Goal: Task Accomplishment & Management: Complete application form

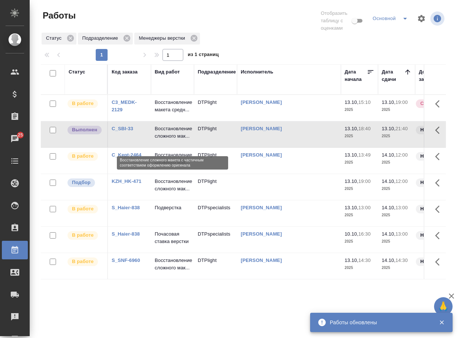
click at [170, 140] on p "Восстановление сложного мак..." at bounding box center [173, 132] width 36 height 15
click at [171, 140] on p "Восстановление сложного мак..." at bounding box center [173, 132] width 36 height 15
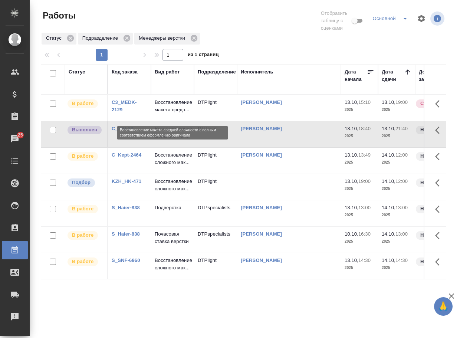
click at [172, 113] on p "Восстановление макета средн..." at bounding box center [173, 106] width 36 height 15
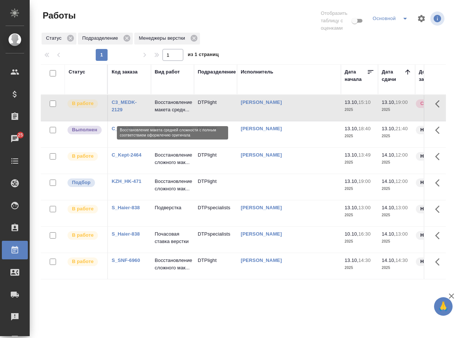
click at [172, 113] on p "Восстановление макета средн..." at bounding box center [173, 106] width 36 height 15
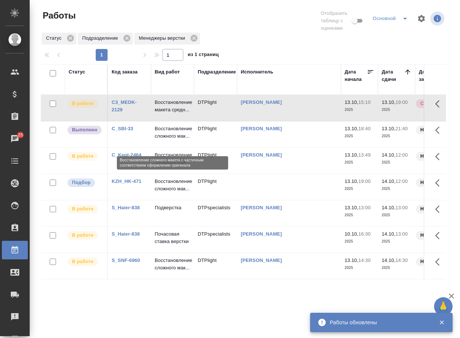
click at [179, 138] on p "Восстановление сложного мак..." at bounding box center [173, 132] width 36 height 15
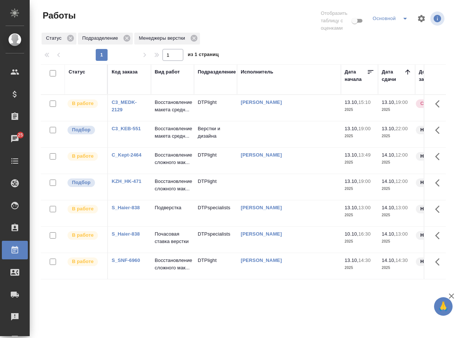
click at [137, 131] on link "C3_KEB-551" at bounding box center [126, 129] width 29 height 6
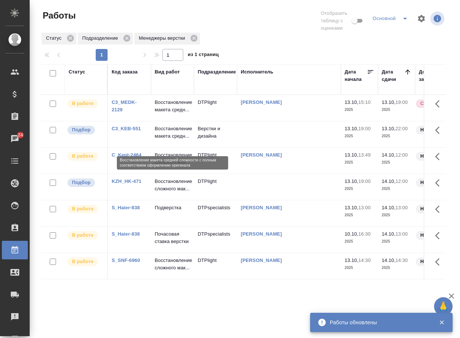
click at [161, 140] on p "Восстановление макета средн..." at bounding box center [173, 132] width 36 height 15
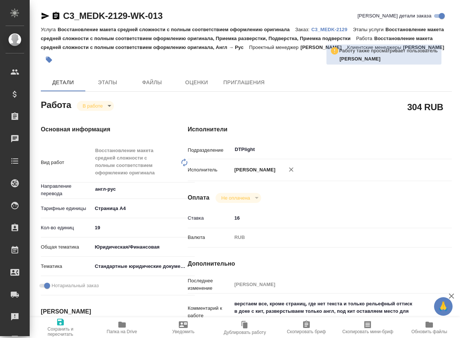
type textarea "x"
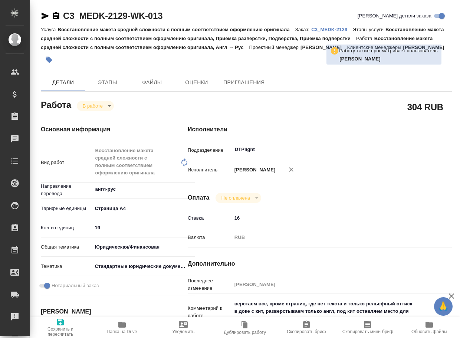
type textarea "x"
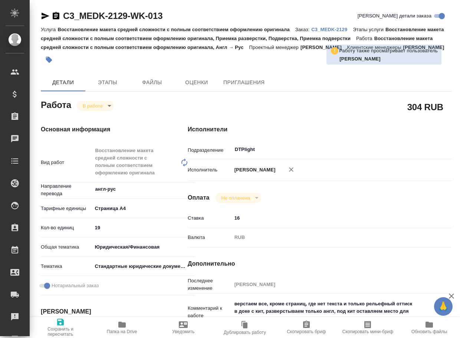
type textarea "x"
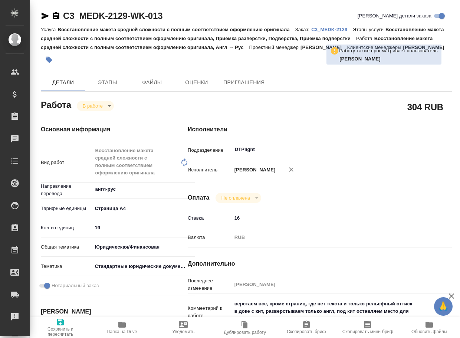
type textarea "x"
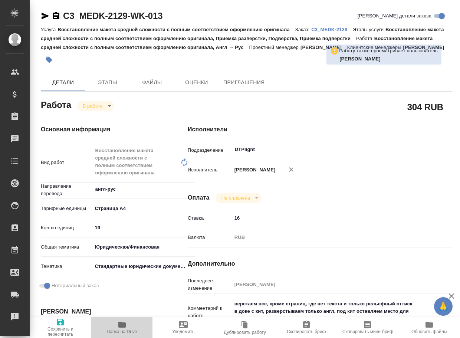
click at [121, 329] on span "Папка на Drive" at bounding box center [122, 331] width 30 height 5
type textarea "x"
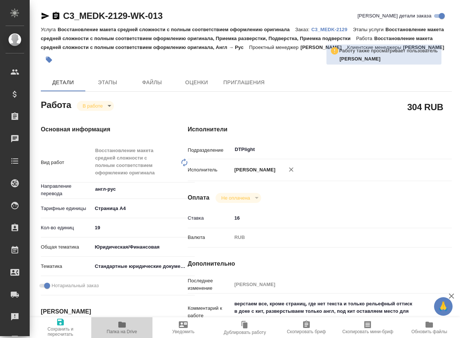
type textarea "x"
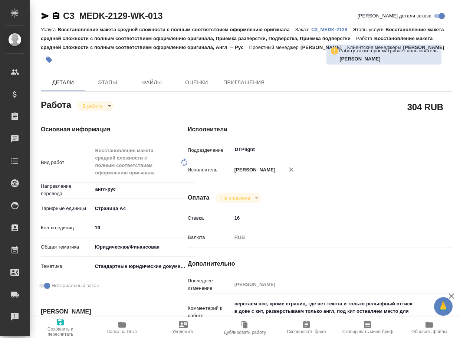
type textarea "x"
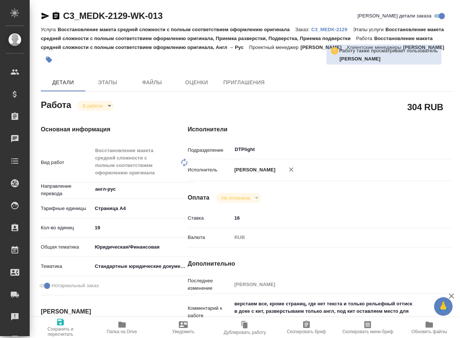
type textarea "x"
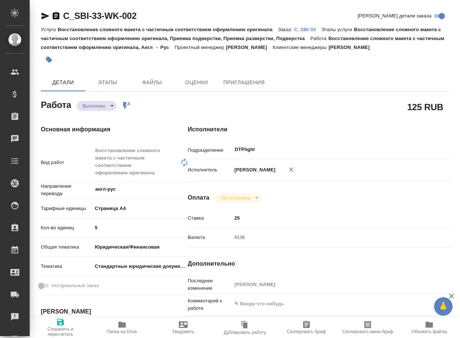
type textarea "x"
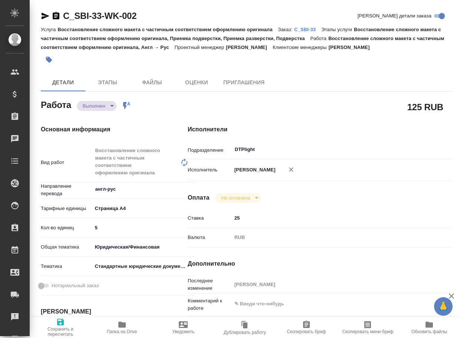
type textarea "x"
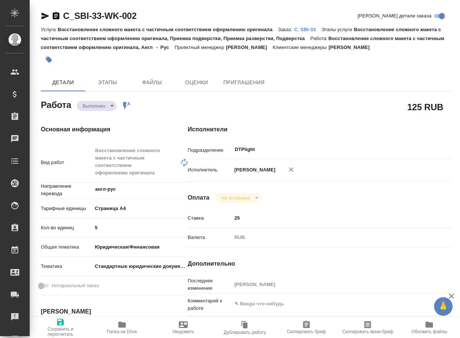
type textarea "x"
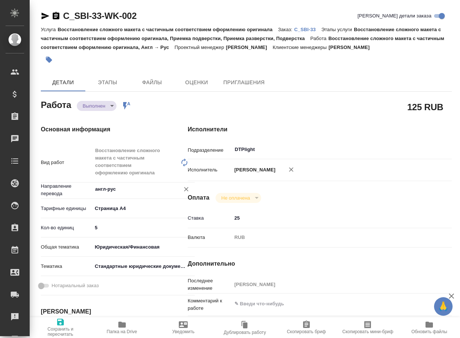
type textarea "x"
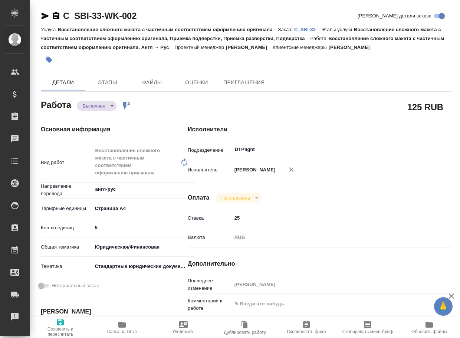
type textarea "x"
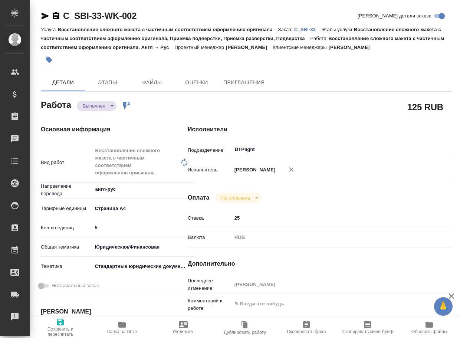
type textarea "x"
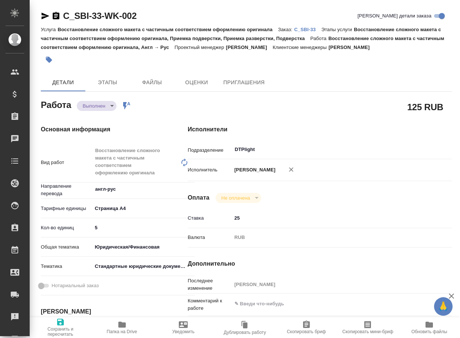
click at [121, 331] on span "Папка на Drive" at bounding box center [122, 331] width 30 height 5
type textarea "x"
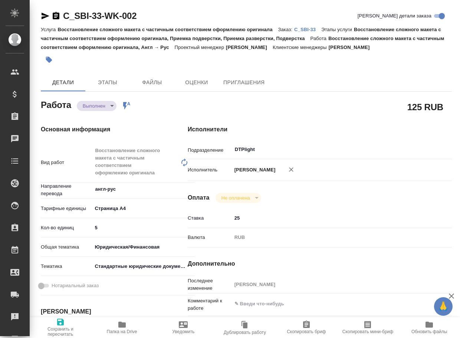
type textarea "x"
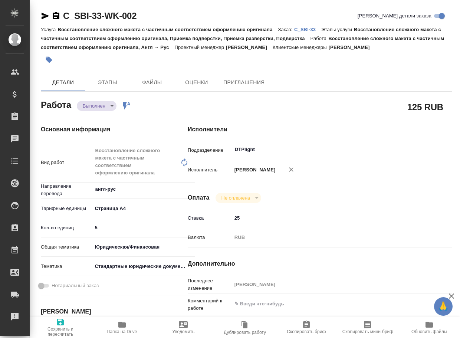
type textarea "x"
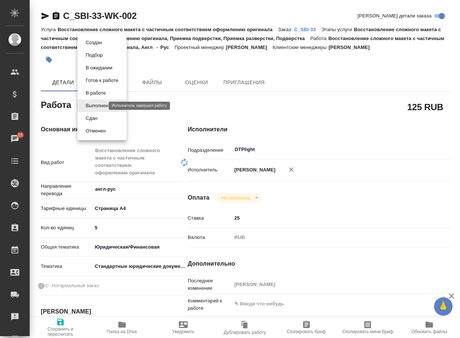
click at [99, 106] on body "🙏 .cls-1 fill:#fff; AWATERA Arsenyeva Vera Клиенты Спецификации Заказы 25 Чаты …" at bounding box center [230, 169] width 460 height 338
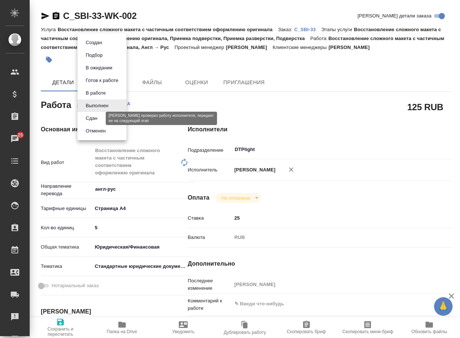
click at [93, 117] on button "Сдан" at bounding box center [91, 118] width 16 height 8
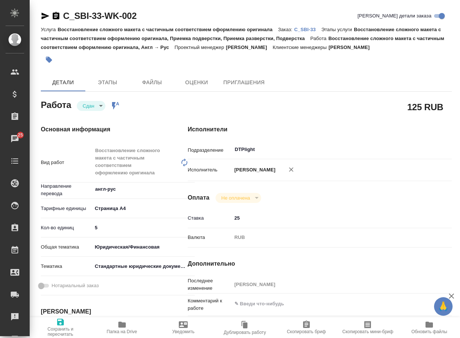
click at [312, 30] on p "C_SBI-33" at bounding box center [307, 30] width 27 height 6
type textarea "x"
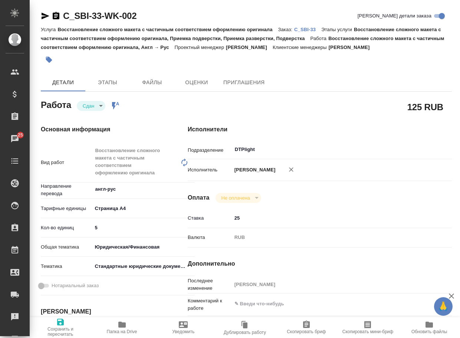
type textarea "x"
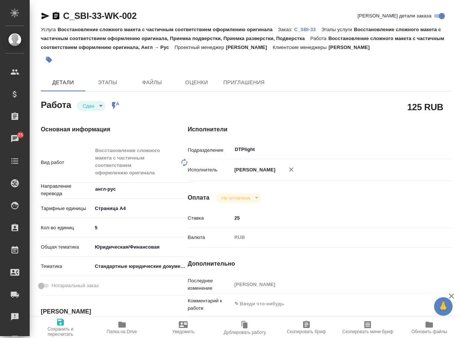
type textarea "x"
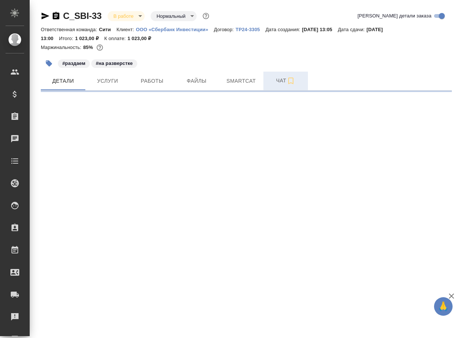
select select "RU"
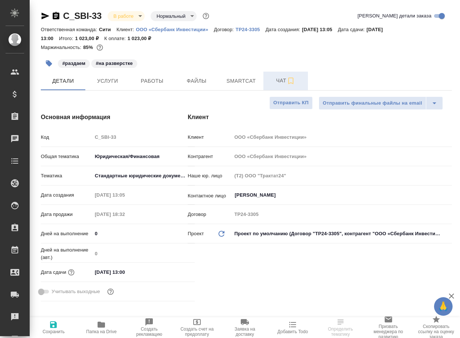
click at [281, 82] on span "Чат" at bounding box center [286, 80] width 36 height 9
type textarea "x"
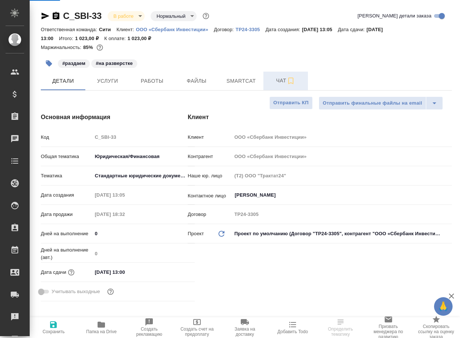
type textarea "x"
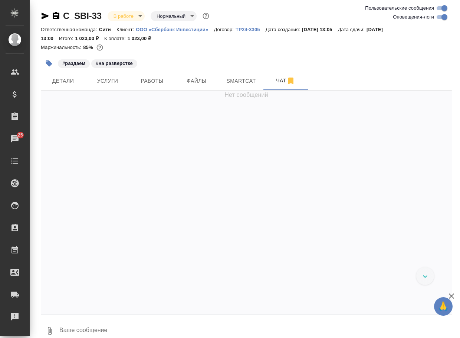
scroll to position [1082, 0]
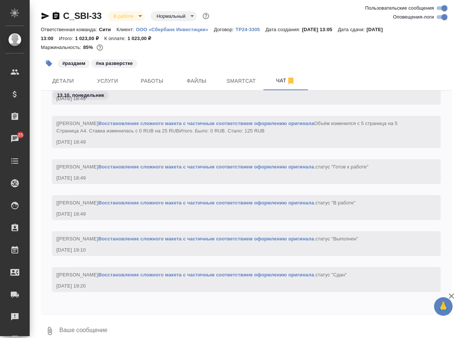
click at [96, 327] on textarea at bounding box center [255, 330] width 393 height 25
paste textarea "https://drive.awatera.com/apps/files/files/10687500?dir=/Shares/%D0%9E%D0%9E%D0…"
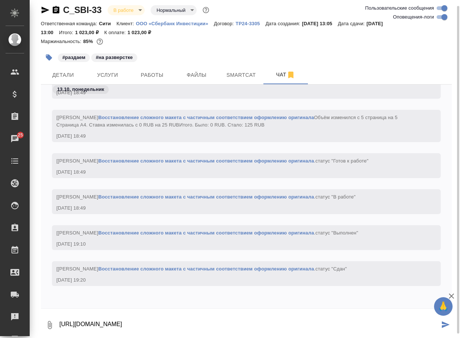
type textarea "https://drive.awatera.com/apps/files/files/10687500?dir=/Shares/%D0%9E%D0%9E%D0…"
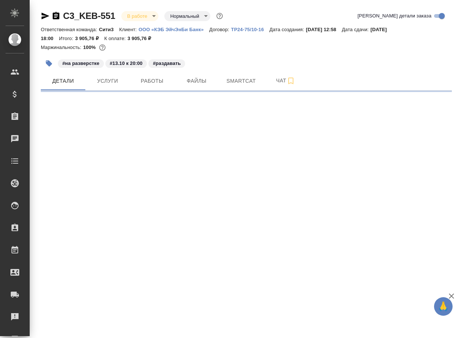
select select "RU"
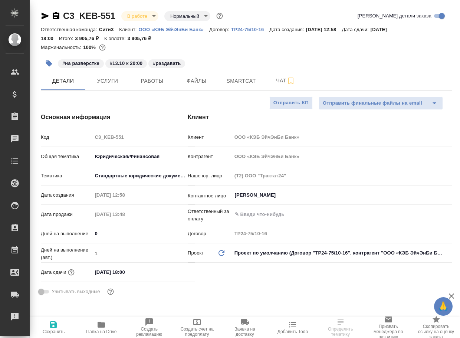
type textarea "x"
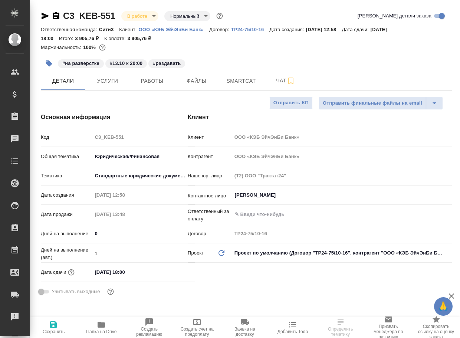
type textarea "x"
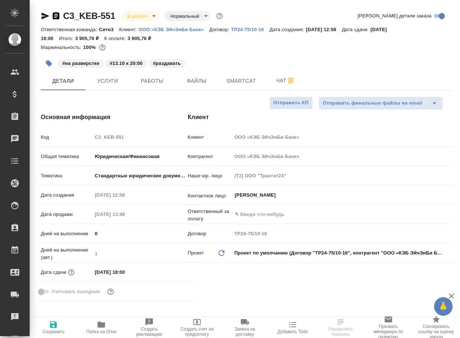
type textarea "x"
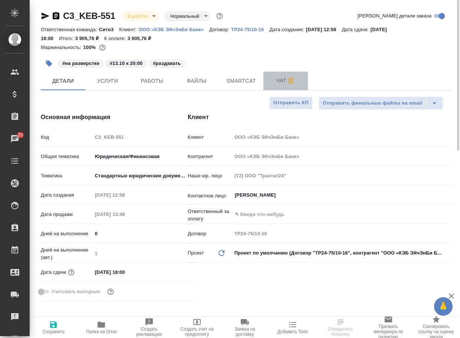
click at [278, 85] on span "Чат" at bounding box center [286, 80] width 36 height 9
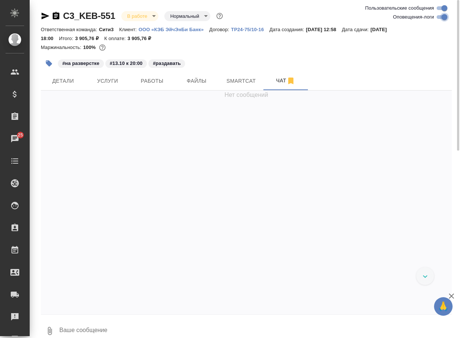
click at [439, 18] on input "Оповещения-логи" at bounding box center [444, 17] width 27 height 9
checkbox input "false"
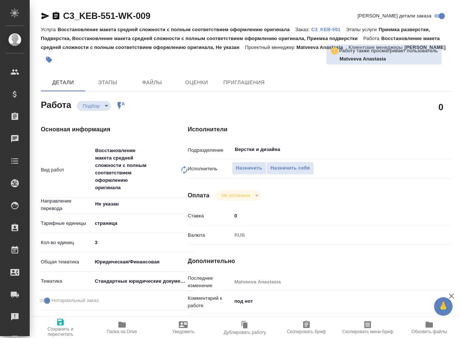
type textarea "x"
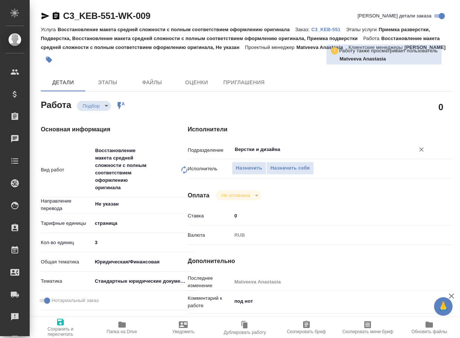
type textarea "x"
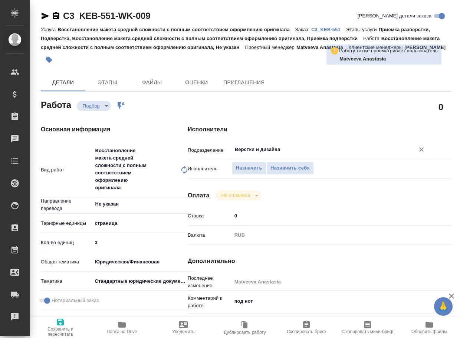
type textarea "x"
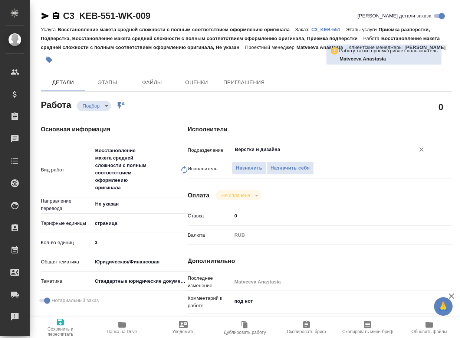
type textarea "x"
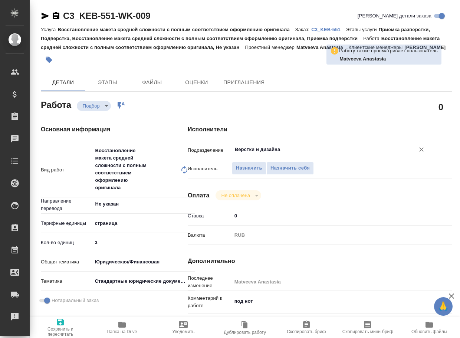
click at [252, 154] on input "Верстки и дизайна" at bounding box center [318, 149] width 169 height 9
type textarea "x"
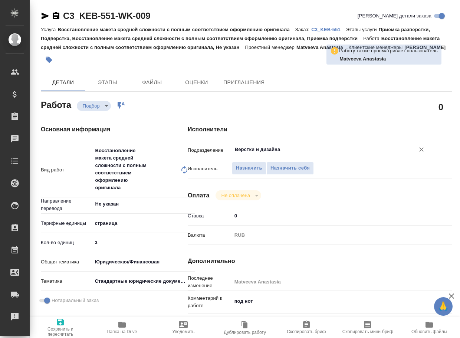
type textarea "x"
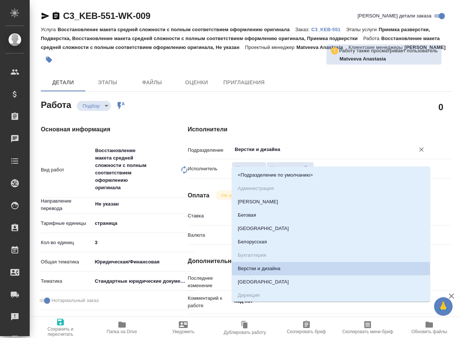
type textarea "x"
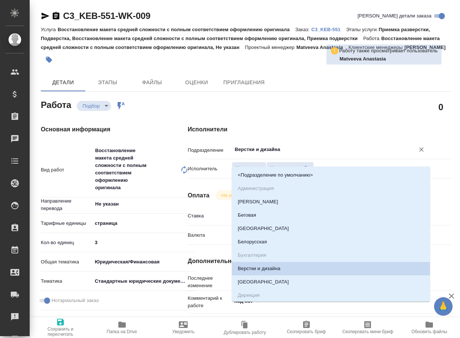
type input "d"
type textarea "x"
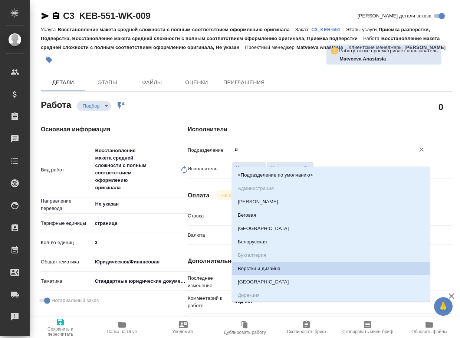
type textarea "x"
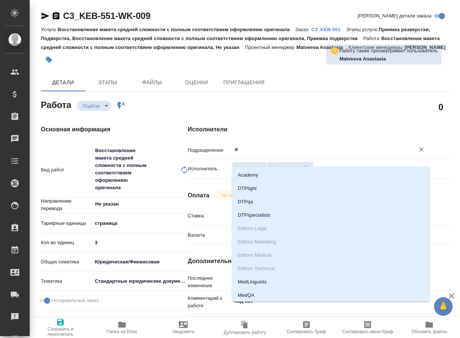
type input "dt"
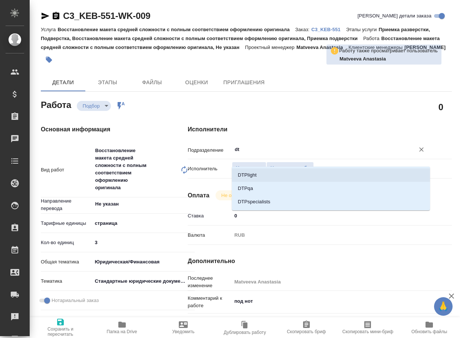
click at [243, 174] on li "DTPlight" at bounding box center [331, 174] width 198 height 13
type textarea "x"
type input "DTPlight"
type textarea "x"
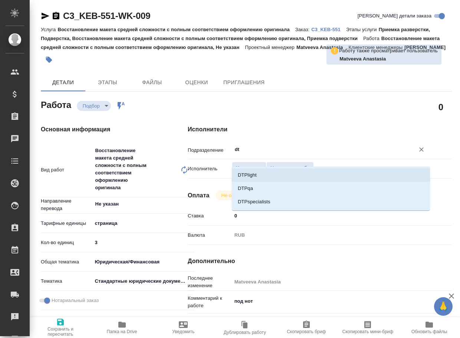
type textarea "x"
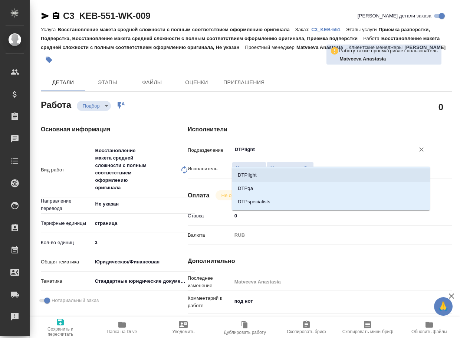
type textarea "x"
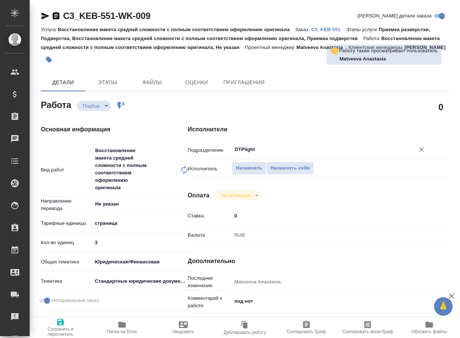
type input "DTPlight"
click at [55, 324] on span "Сохранить и пересчитать" at bounding box center [60, 326] width 53 height 19
type textarea "x"
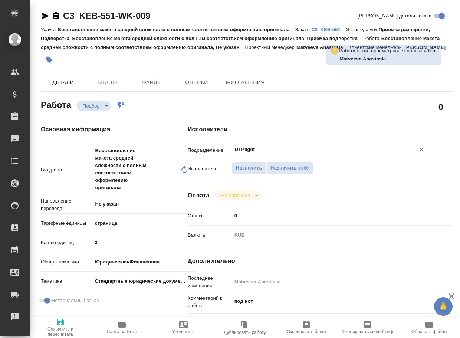
type textarea "x"
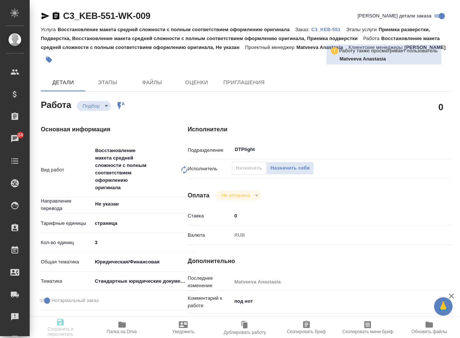
type textarea "x"
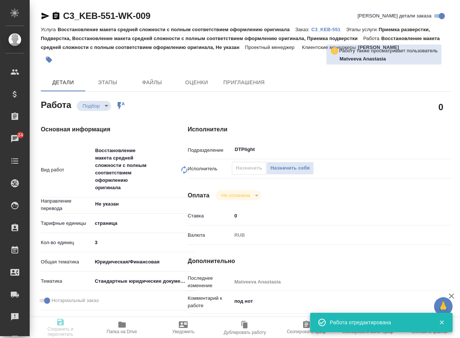
type textarea "x"
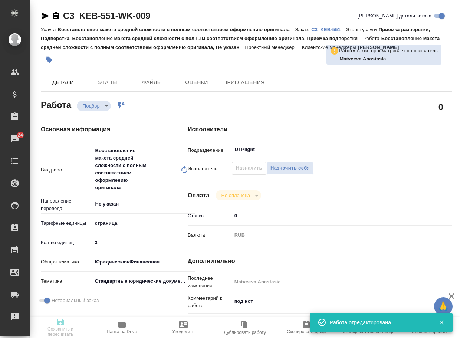
type input "recruiting"
type textarea "Восстановление макета средней сложности с полным соответствием оформлению ориги…"
type textarea "x"
type input "Не указан"
type input "5a8b1489cc6b4906c91bfdb2"
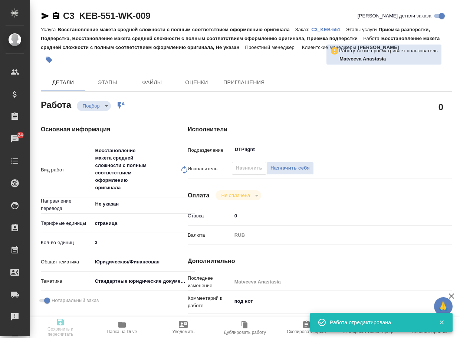
type input "3"
type input "yr-fn"
type input "5f647205b73bc97568ca66bf"
checkbox input "true"
type input "13.10.2025 19:00"
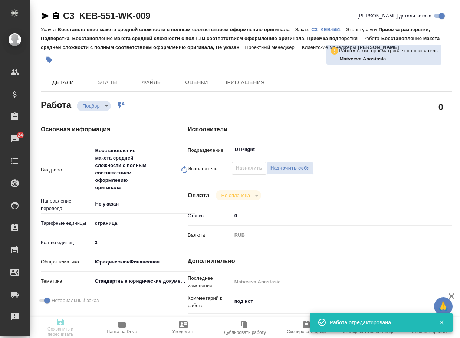
type input "13.10.2025 22:00"
type input "14.10.2025 18:00"
type input "DTPlight"
type input "notPayed"
type input "0"
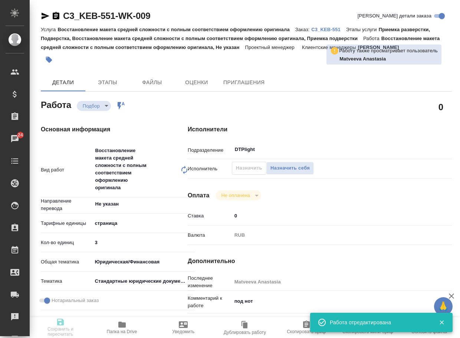
type input "RUB"
type input "Matveeva Anastasia"
type textarea "под нот"
type textarea "x"
type textarea "/Clients/ООО «КЭБ ЭйчЭнБи Банк»/Orders/C3_KEB-551/DTP/C3_KEB-551-WK-009"
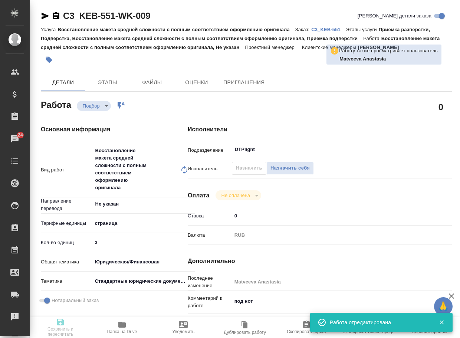
type textarea "x"
type input "C3_KEB-551"
type input "Восстановление макета средней сложности с полным соответствием оформлению ориги…"
type input "Приемка разверстки, Подверстка, Восстановление макета средней сложности с полны…"
type input "Галишева Мария"
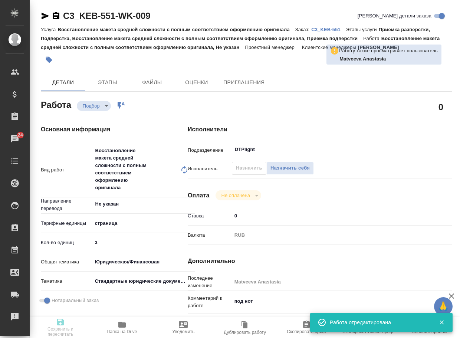
type input "Арсеньева Вера"
type input "/Clients/ООО «КЭБ ЭйчЭнБи Банк»/Orders/C3_KEB-551"
type textarea "x"
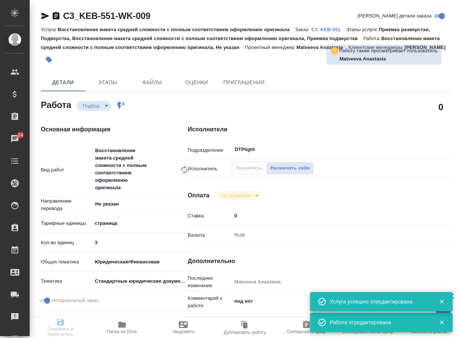
type textarea "x"
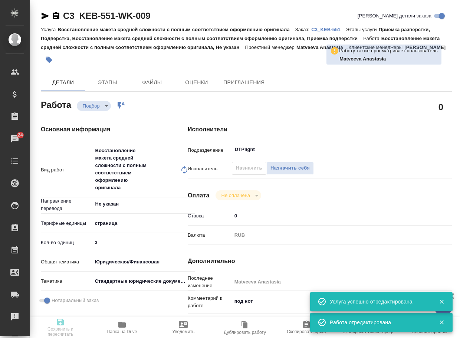
type textarea "x"
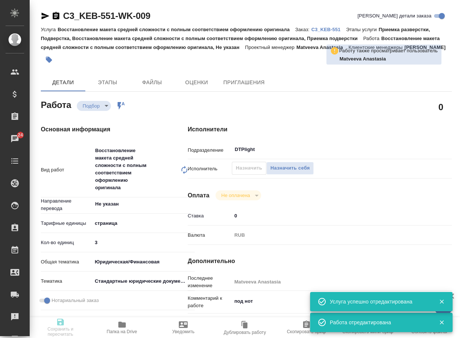
type textarea "x"
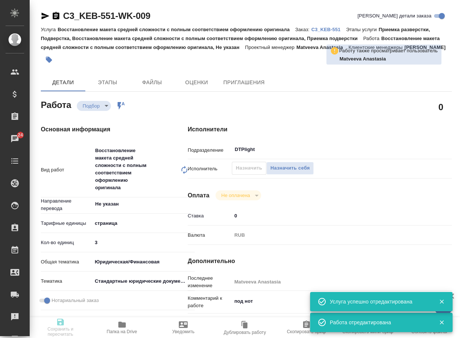
type textarea "x"
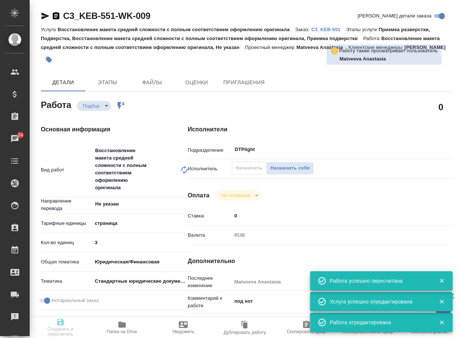
type input "recruiting"
type textarea "Восстановление макета средней сложности с полным соответствием оформлению ориги…"
type textarea "x"
type input "Не указан"
type input "5a8b1489cc6b4906c91bfdb2"
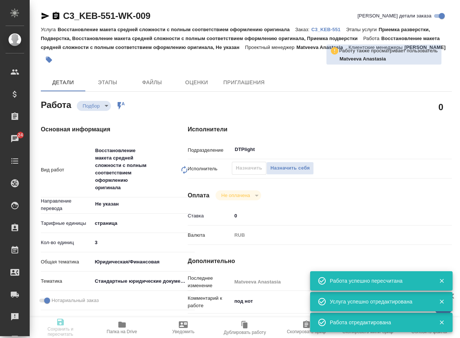
type input "3"
type input "yr-fn"
type input "5f647205b73bc97568ca66bf"
checkbox input "true"
type input "13.10.2025 19:00"
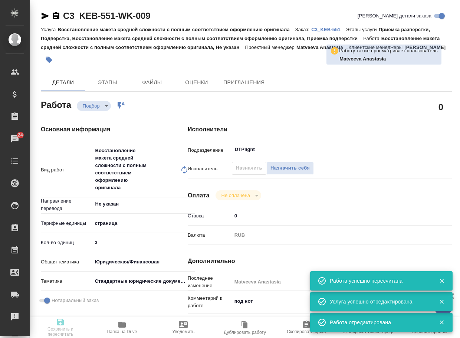
type input "13.10.2025 22:00"
type input "14.10.2025 18:00"
type input "DTPlight"
type input "notPayed"
type input "0"
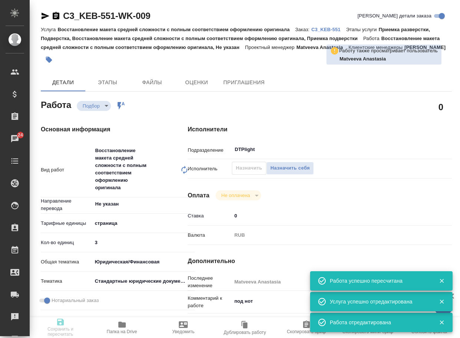
type input "RUB"
type input "Matveeva Anastasia"
type textarea "под нот"
type textarea "x"
type textarea "/Clients/ООО «КЭБ ЭйчЭнБи Банк»/Orders/C3_KEB-551/DTP/C3_KEB-551-WK-009"
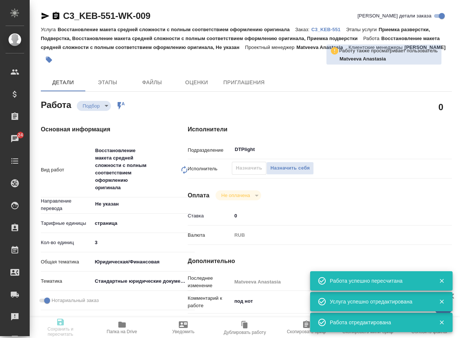
type textarea "x"
type input "C3_KEB-551"
type input "Восстановление макета средней сложности с полным соответствием оформлению ориги…"
type input "Приемка разверстки, Подверстка, Восстановление макета средней сложности с полны…"
type input "Галишева Мария"
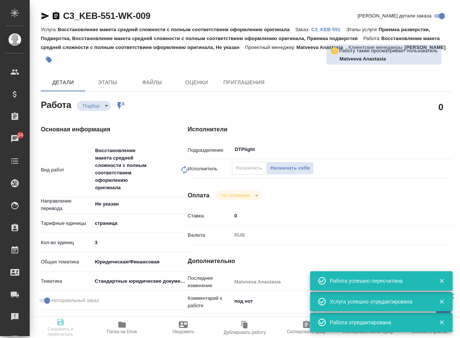
type input "Арсеньева Вера"
type input "/Clients/ООО «КЭБ ЭйчЭнБи Банк»/Orders/C3_KEB-551"
type textarea "x"
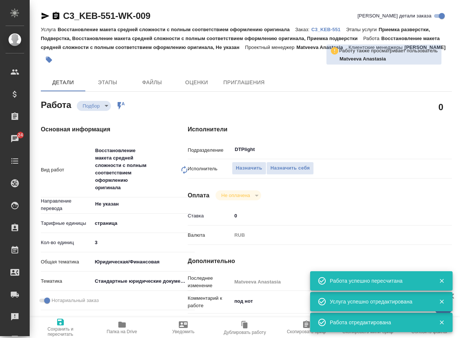
type textarea "x"
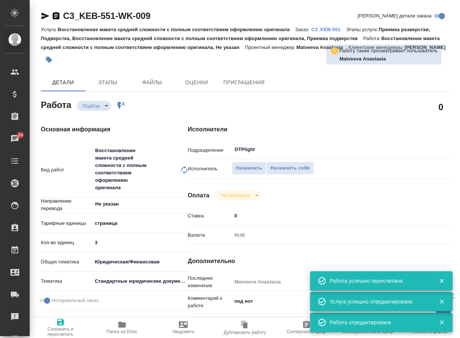
type textarea "x"
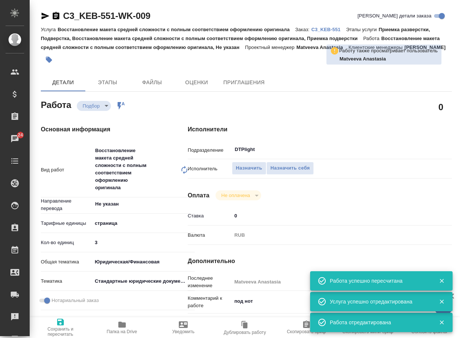
type textarea "x"
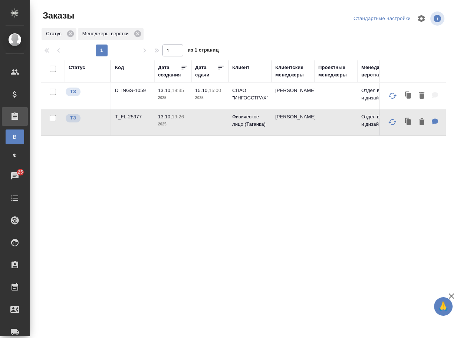
click at [137, 121] on p "T_FL-25977" at bounding box center [133, 116] width 36 height 7
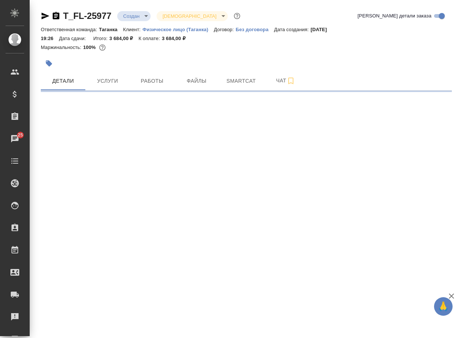
select select "RU"
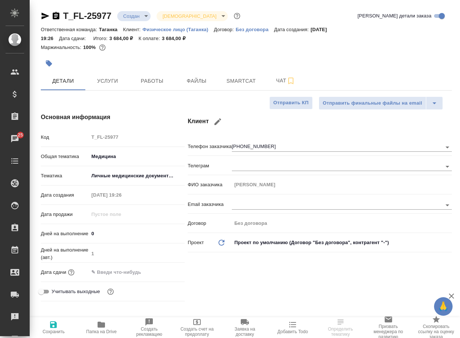
type textarea "x"
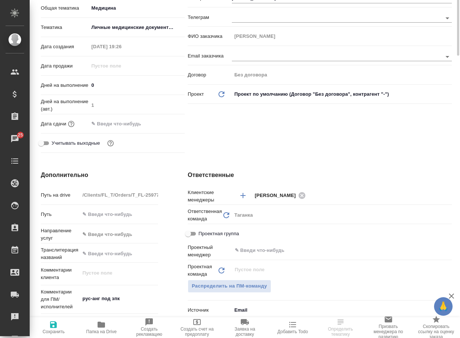
scroll to position [297, 0]
